Goal: Task Accomplishment & Management: Complete application form

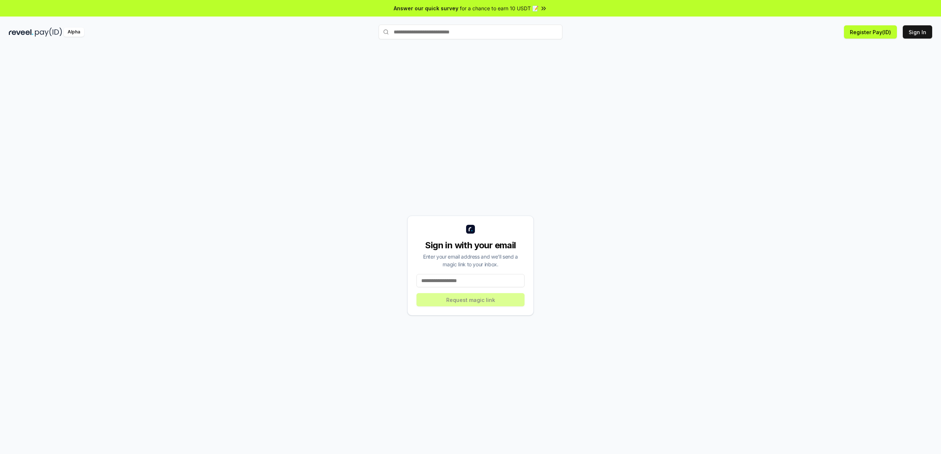
click at [466, 283] on input at bounding box center [470, 280] width 108 height 13
click at [591, 265] on div "Sign in with your email Enter your email address and we’ll send a magic link to…" at bounding box center [470, 265] width 923 height 419
click at [21, 28] on img at bounding box center [21, 32] width 25 height 9
click at [916, 32] on button "Sign In" at bounding box center [917, 31] width 29 height 13
drag, startPoint x: 480, startPoint y: 283, endPoint x: 483, endPoint y: 278, distance: 5.8
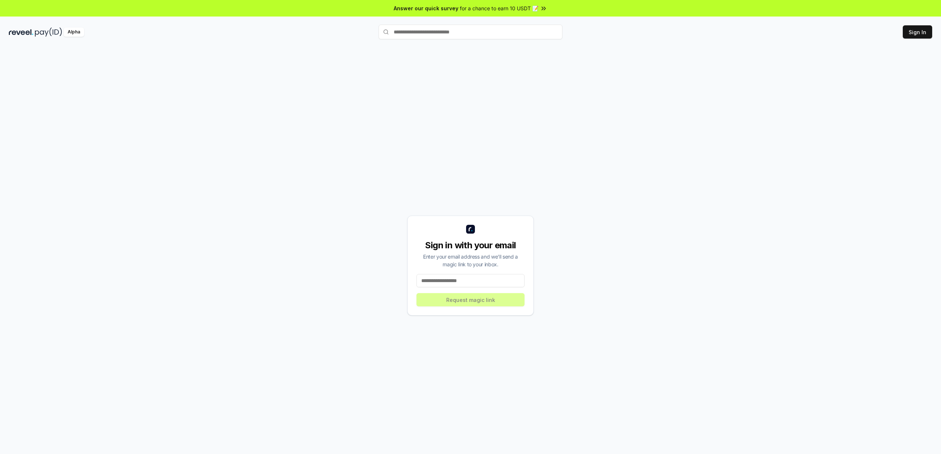
click at [480, 283] on input at bounding box center [470, 280] width 108 height 13
type input "**********"
click at [918, 30] on button "Sign In" at bounding box center [917, 31] width 29 height 13
click at [472, 281] on input at bounding box center [470, 280] width 108 height 13
click at [20, 28] on img at bounding box center [21, 32] width 25 height 9
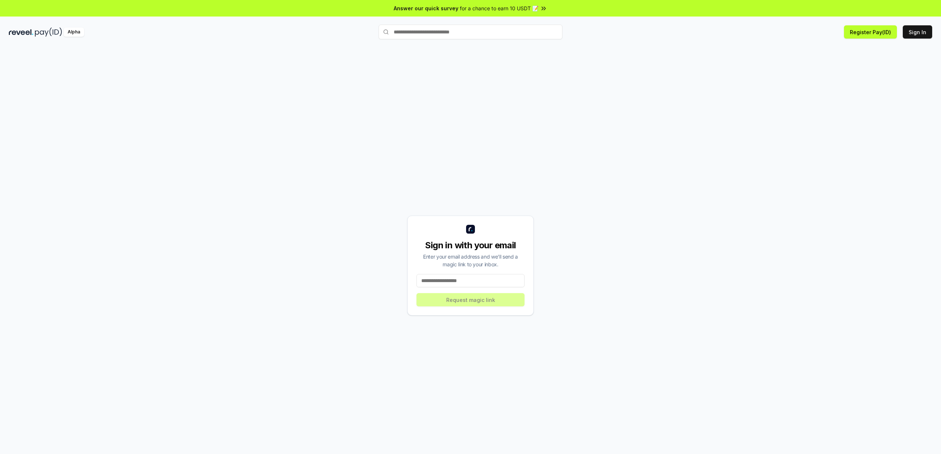
click at [31, 33] on img at bounding box center [21, 32] width 25 height 9
